Goal: Register for event/course

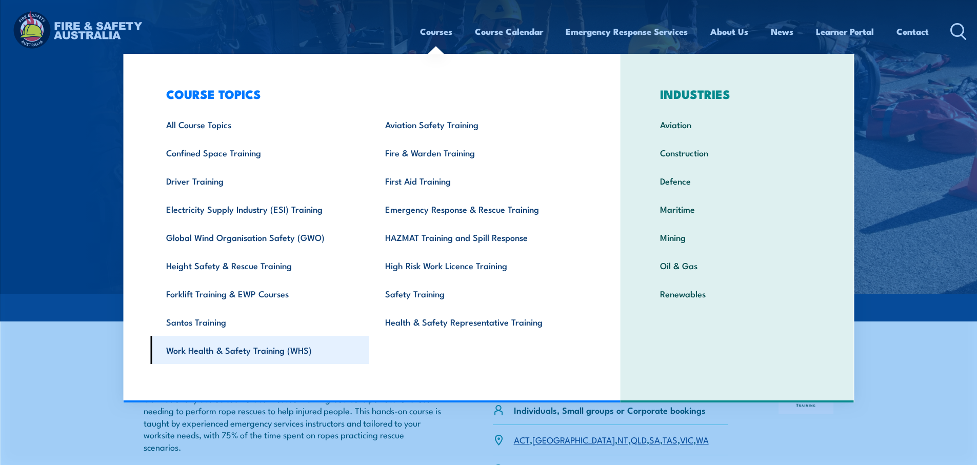
click at [258, 348] on link "Work Health & Safety Training (WHS)" at bounding box center [259, 350] width 219 height 28
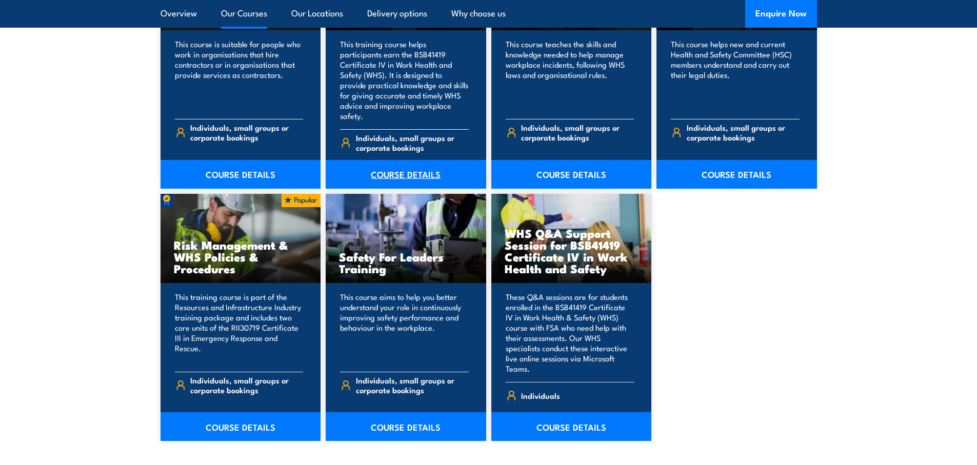
scroll to position [974, 0]
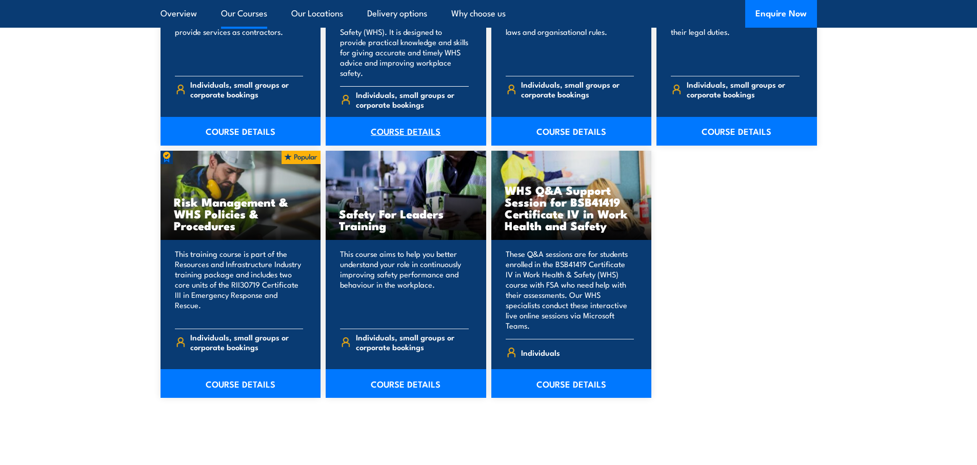
click at [411, 117] on link "COURSE DETAILS" at bounding box center [406, 131] width 160 height 29
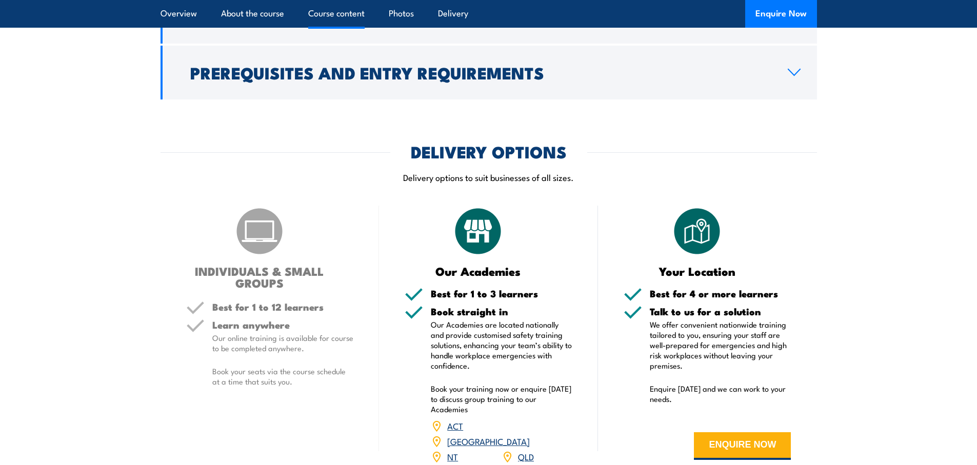
scroll to position [2871, 0]
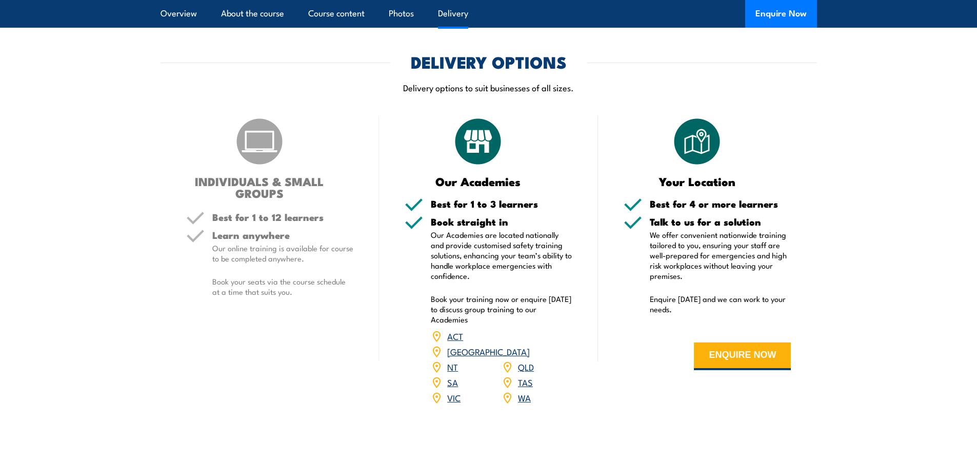
click at [524, 391] on link "WA" at bounding box center [524, 397] width 13 height 12
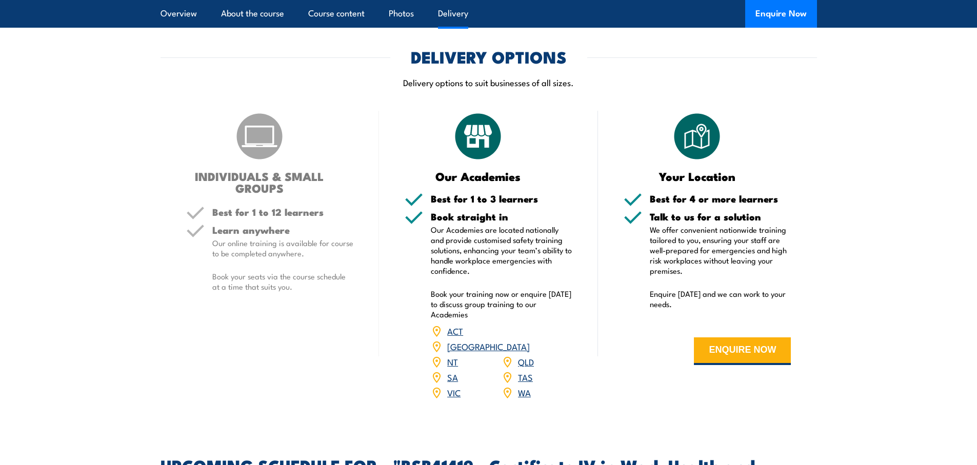
scroll to position [2680, 0]
